Goal: Find specific page/section: Find specific page/section

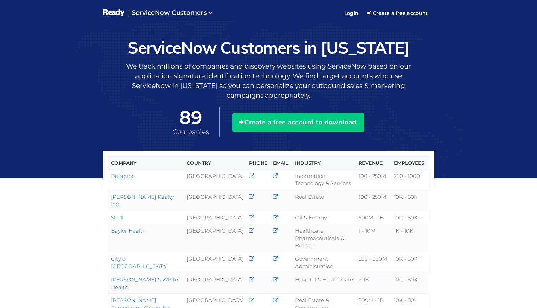
scroll to position [4458, 0]
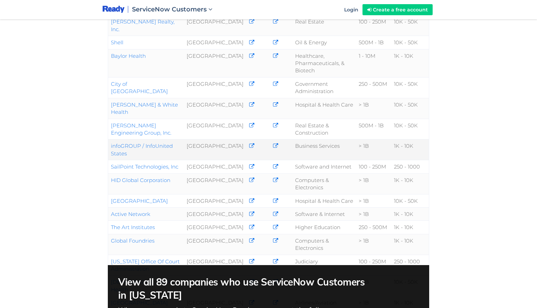
scroll to position [158, 0]
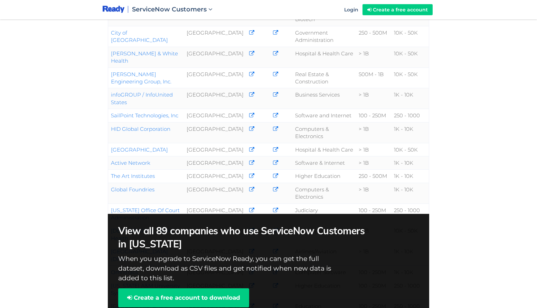
scroll to position [210, 0]
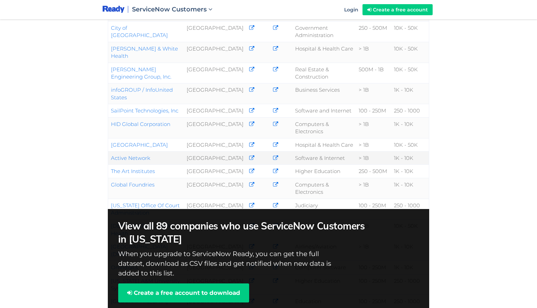
click at [142, 154] on link "Active Network" at bounding box center [130, 157] width 39 height 7
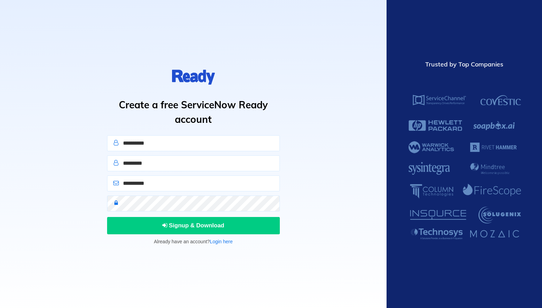
scroll to position [4458, 0]
